Goal: Information Seeking & Learning: Learn about a topic

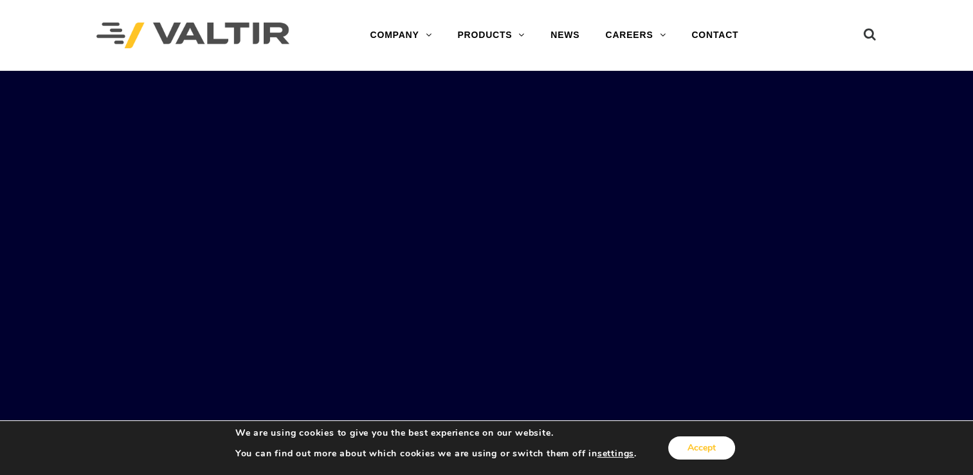
click at [692, 444] on button "Accept" at bounding box center [701, 447] width 67 height 23
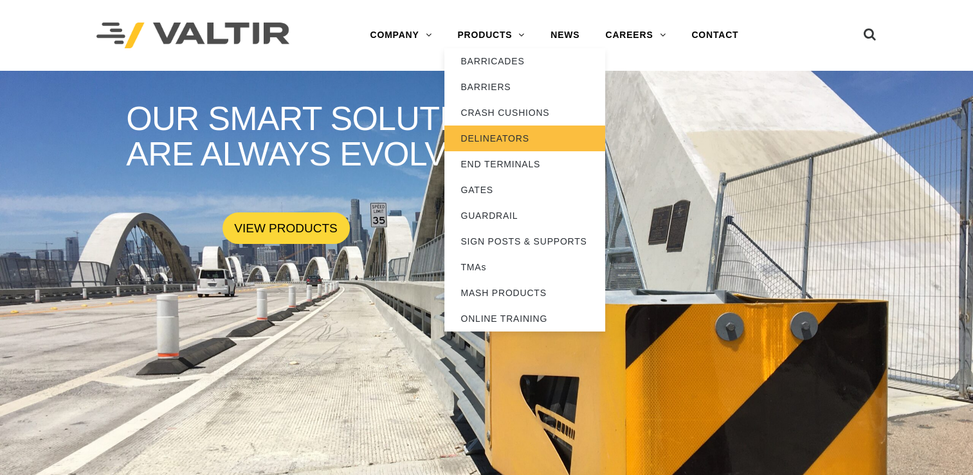
click at [479, 138] on link "DELINEATORS" at bounding box center [524, 138] width 161 height 26
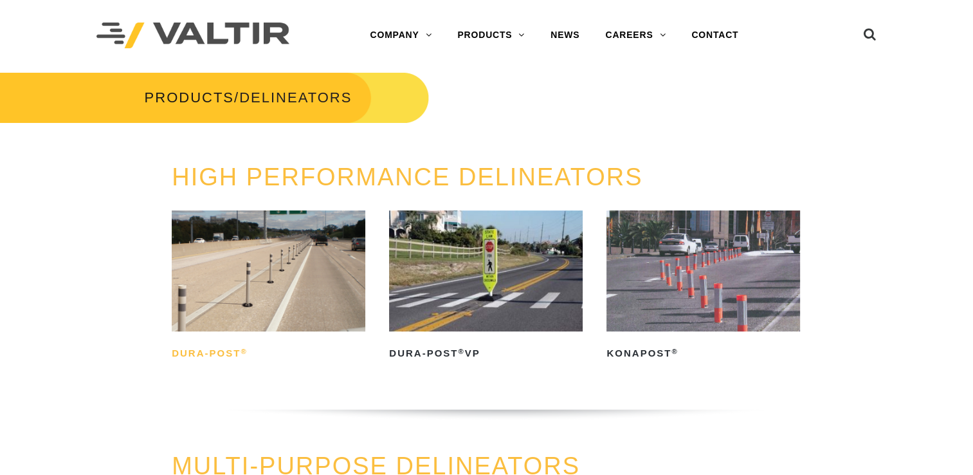
click at [226, 352] on h2 "Dura-Post ®" at bounding box center [269, 353] width 194 height 21
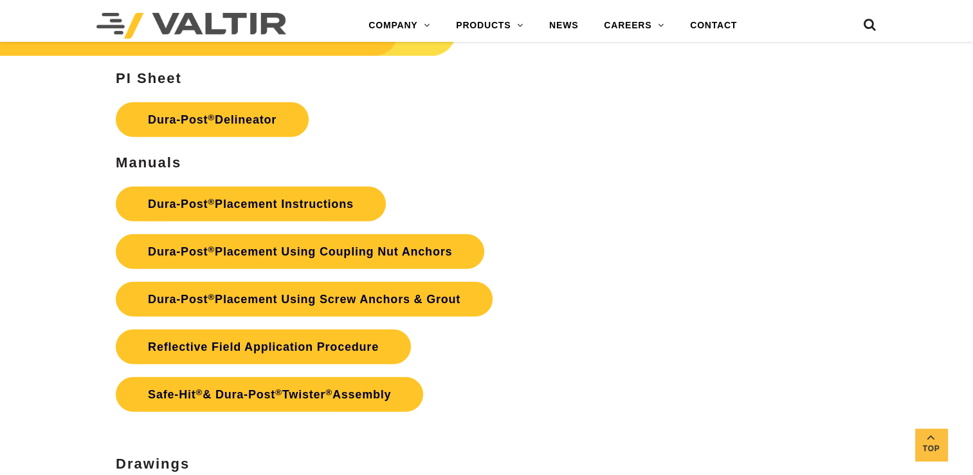
scroll to position [3279, 0]
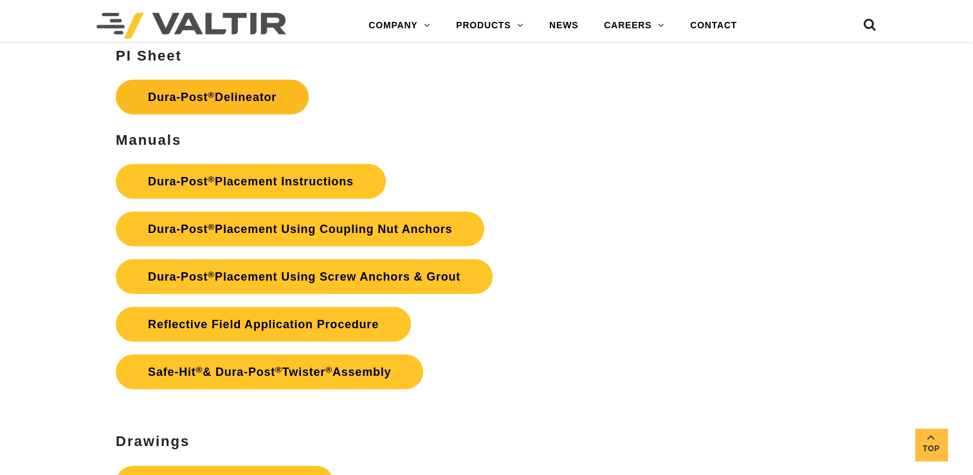
click at [255, 96] on link "Dura-Post ® Delineator" at bounding box center [212, 97] width 193 height 35
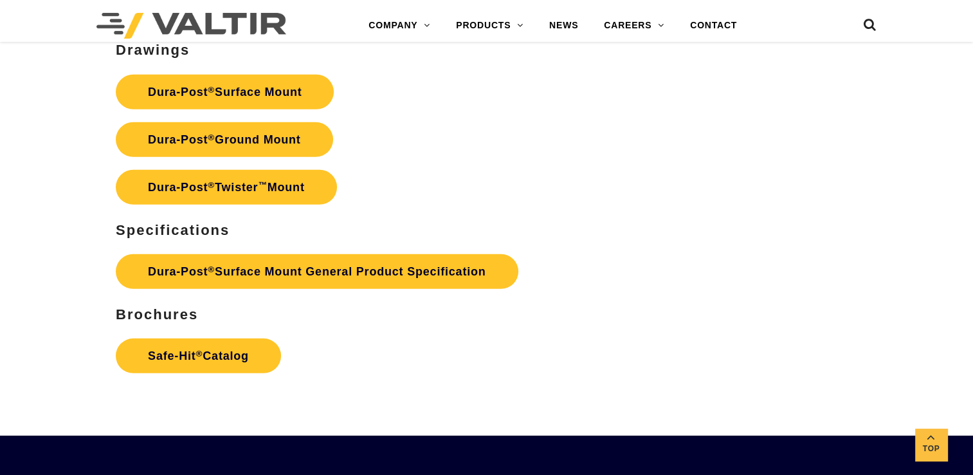
scroll to position [3665, 0]
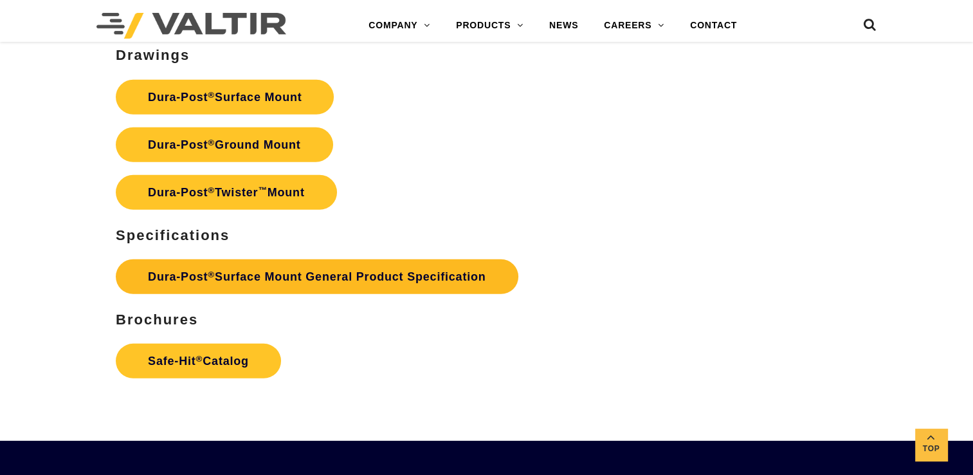
click at [275, 276] on link "Dura-Post ® Surface Mount General Product Specification" at bounding box center [317, 276] width 402 height 35
